Goal: Find specific page/section: Find specific page/section

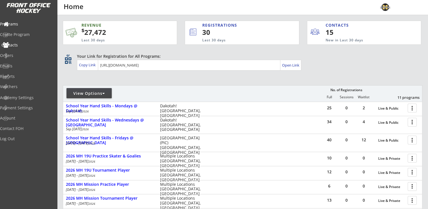
click at [19, 47] on div "Contacts" at bounding box center [26, 45] width 51 height 4
select select ""Players""
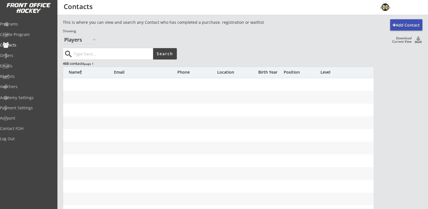
click at [104, 50] on input "input" at bounding box center [113, 53] width 80 height 11
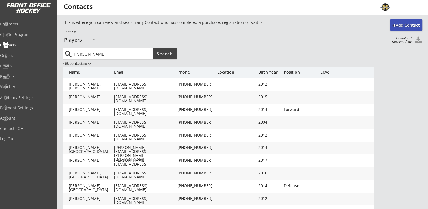
type input "[PERSON_NAME]"
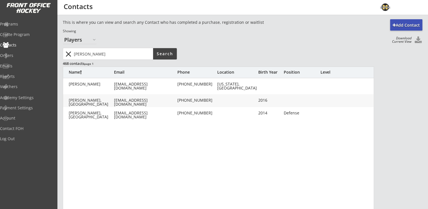
click at [98, 102] on div "[PERSON_NAME], [GEOGRAPHIC_DATA]" at bounding box center [91, 102] width 45 height 8
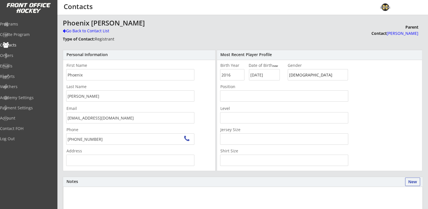
type input "[STREET_ADDRESS]"
click at [19, 57] on div "Orders" at bounding box center [26, 56] width 51 height 4
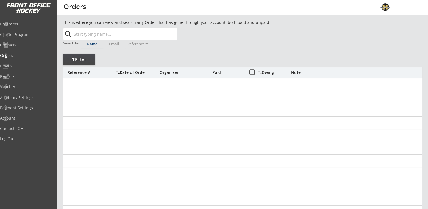
click at [93, 32] on input "text" at bounding box center [125, 33] width 104 height 11
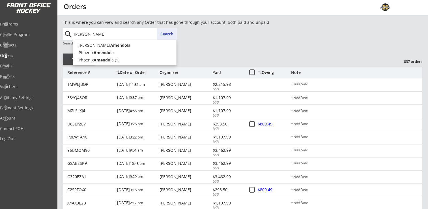
type input "[PERSON_NAME]"
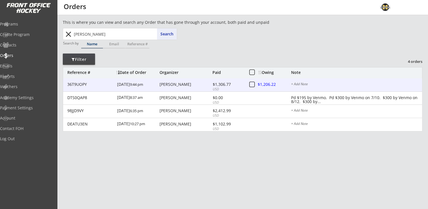
click at [171, 86] on div "[PERSON_NAME]" at bounding box center [186, 84] width 52 height 4
